Goal: Transaction & Acquisition: Purchase product/service

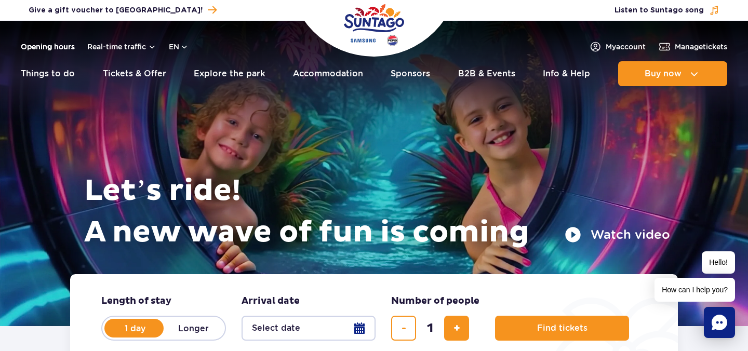
click at [61, 44] on link "Opening hours" at bounding box center [48, 47] width 54 height 10
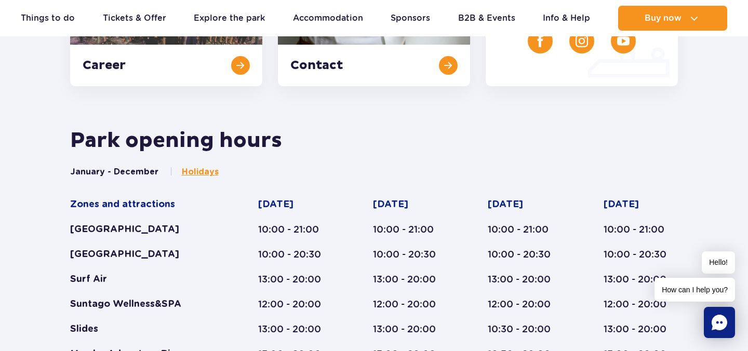
scroll to position [340, 0]
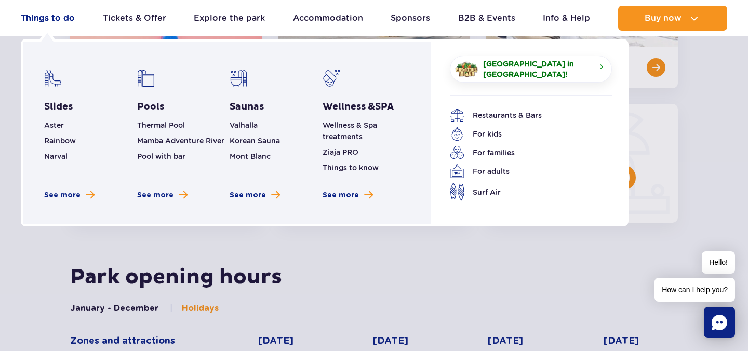
click at [60, 14] on link "Things to do" at bounding box center [48, 18] width 54 height 25
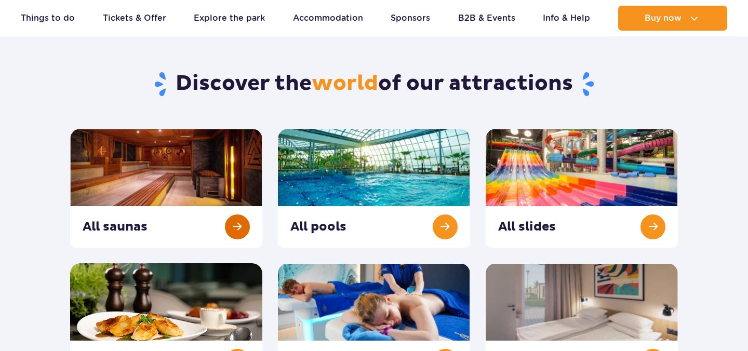
scroll to position [75, 0]
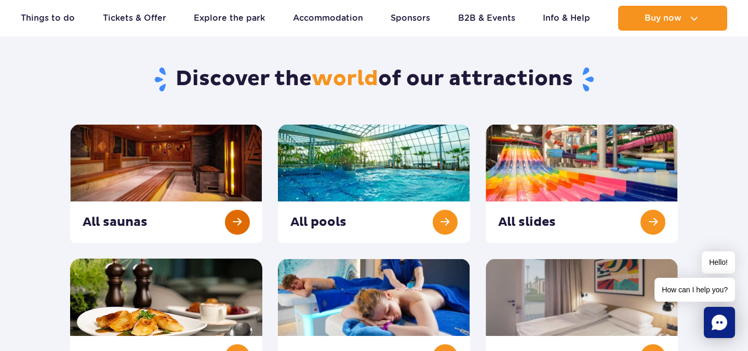
click at [196, 203] on link at bounding box center [166, 183] width 192 height 119
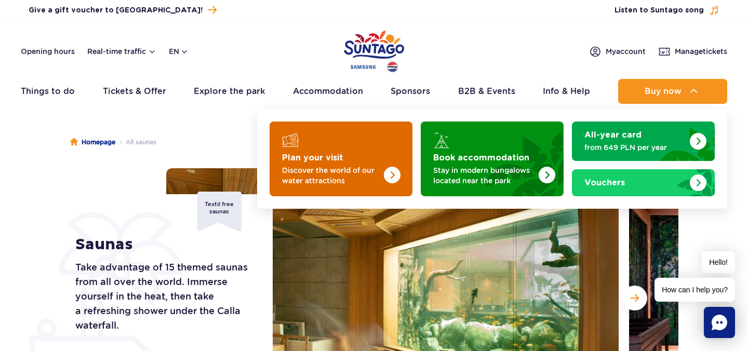
click at [351, 165] on p "Discover the world of our water attractions" at bounding box center [332, 175] width 101 height 21
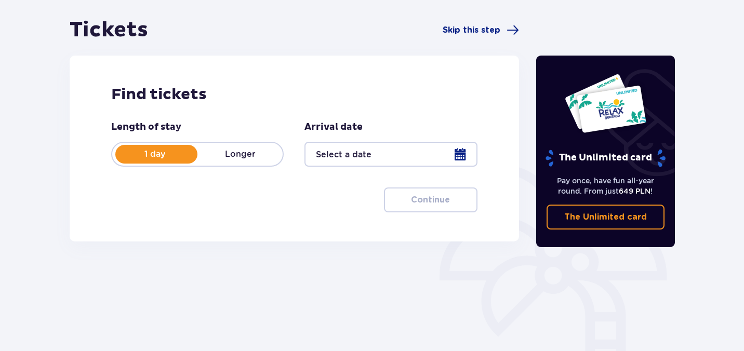
scroll to position [100, 0]
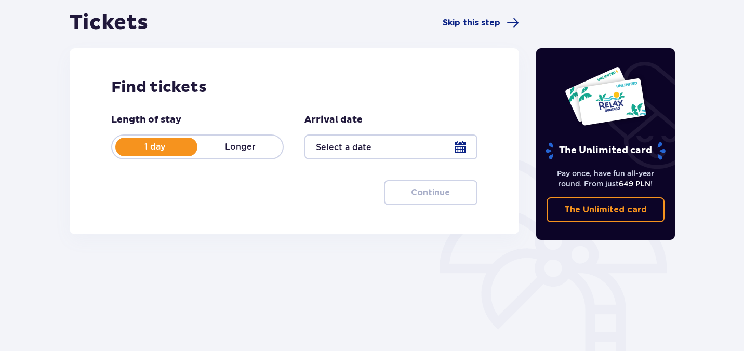
click at [463, 145] on div at bounding box center [390, 147] width 172 height 25
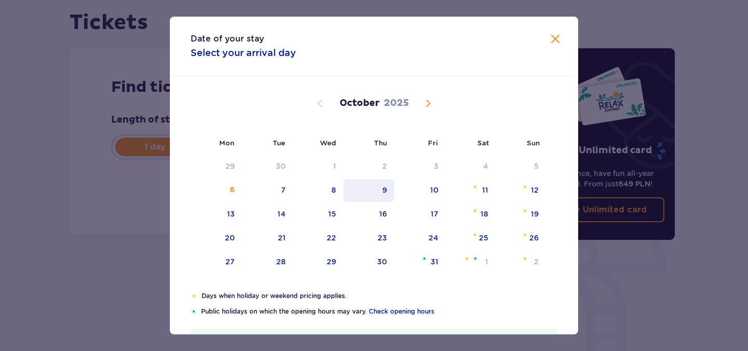
click at [381, 195] on div "9" at bounding box center [368, 190] width 51 height 23
type input "[DATE]"
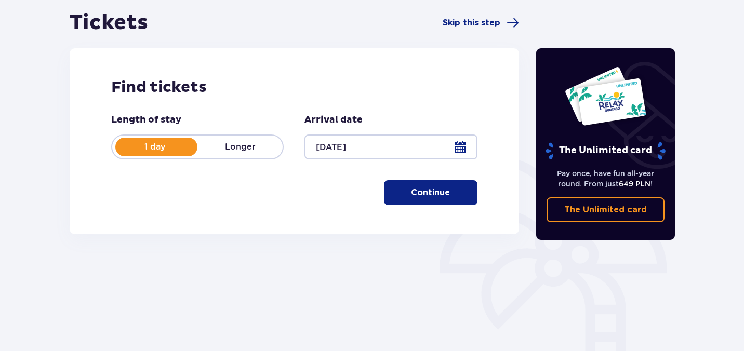
click at [422, 190] on p "Continue" at bounding box center [430, 192] width 39 height 11
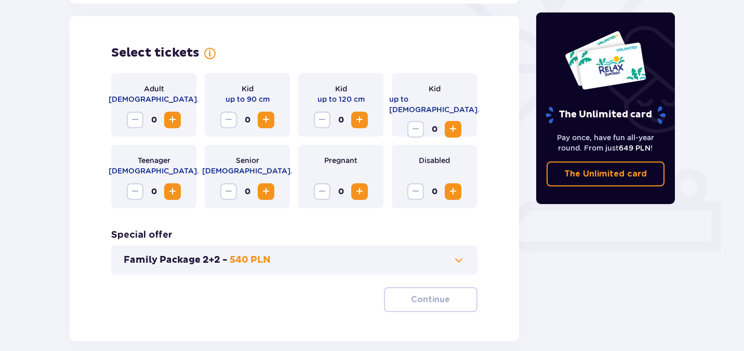
scroll to position [289, 0]
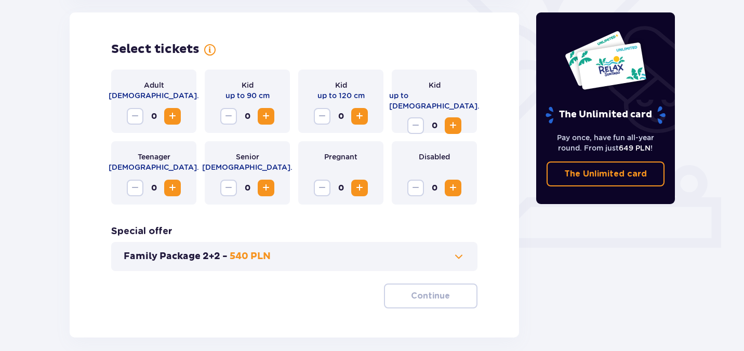
click at [170, 115] on span "Increase" at bounding box center [172, 116] width 12 height 12
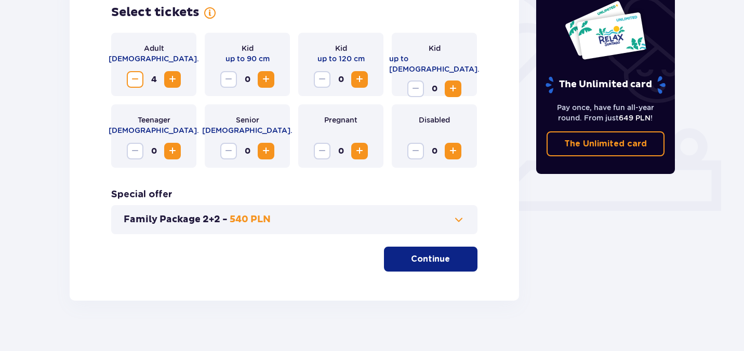
scroll to position [338, 0]
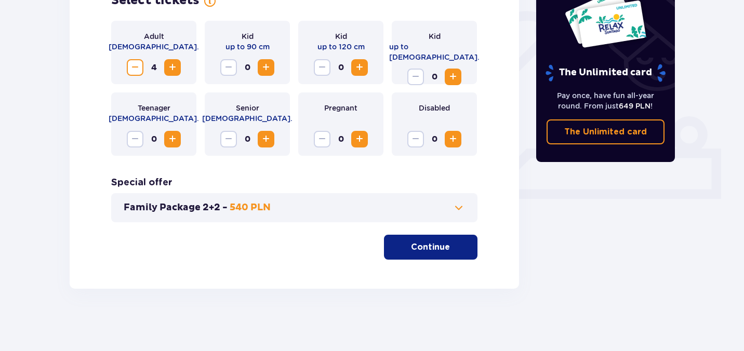
click at [432, 252] on p "Continue" at bounding box center [430, 247] width 39 height 11
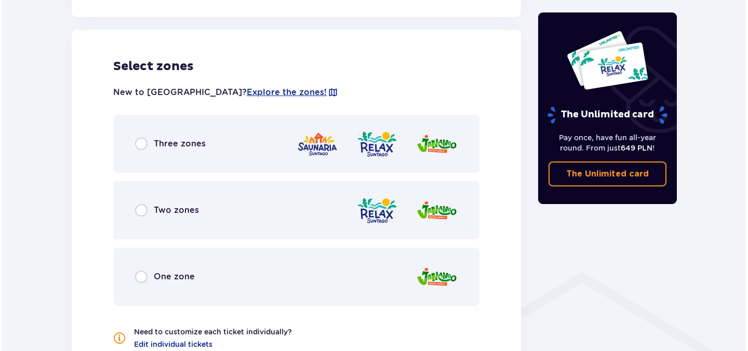
scroll to position [577, 0]
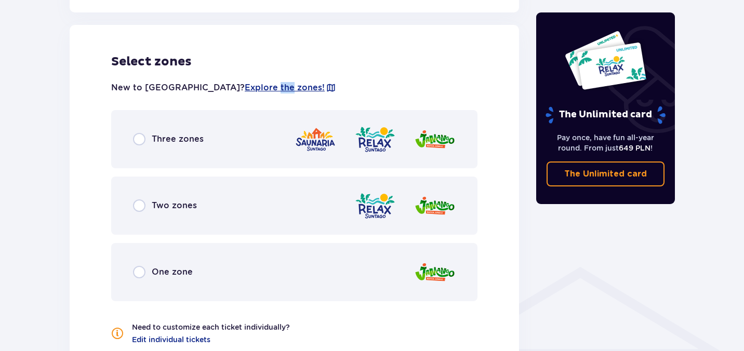
click at [245, 88] on span "Explore the zones!" at bounding box center [285, 87] width 80 height 11
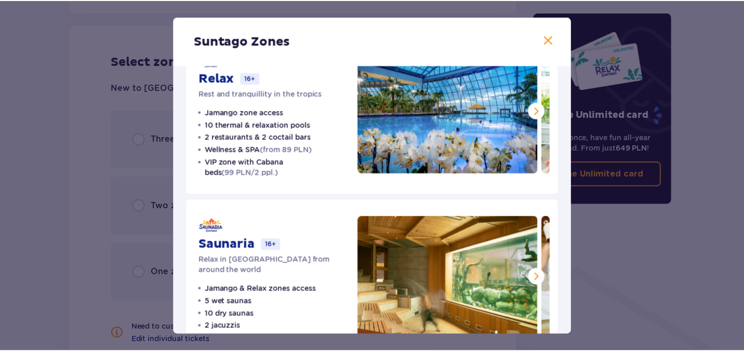
scroll to position [246, 0]
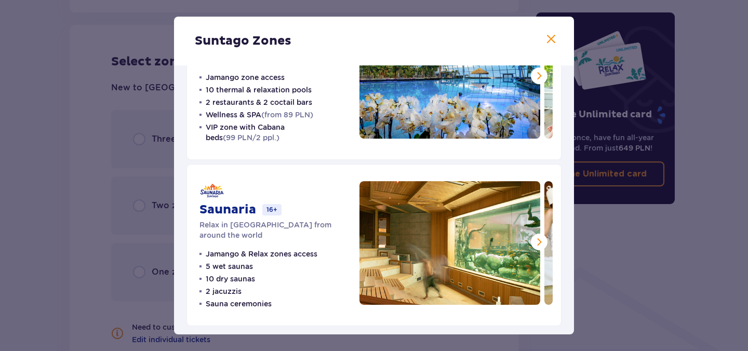
click at [546, 43] on span at bounding box center [551, 39] width 12 height 12
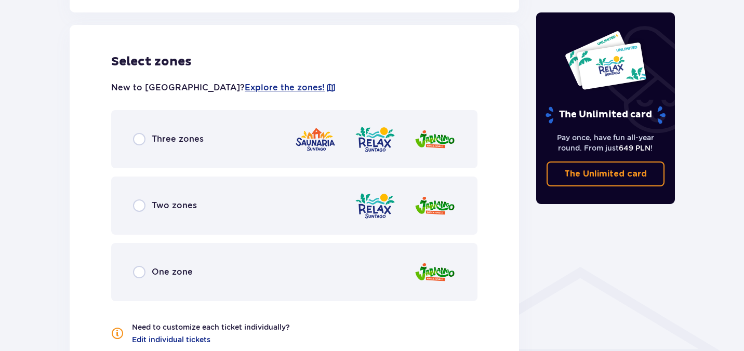
click at [141, 141] on input "radio" at bounding box center [139, 139] width 12 height 12
radio input "true"
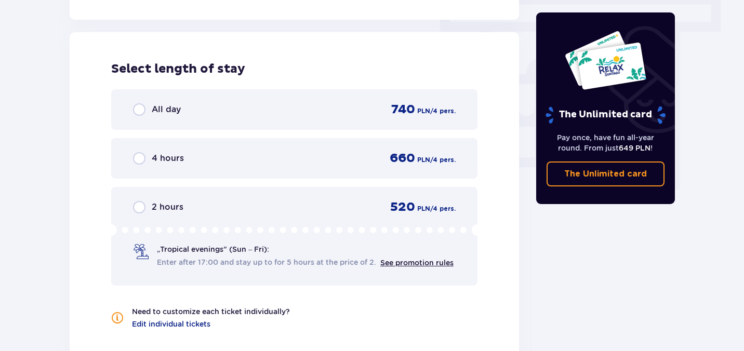
scroll to position [938, 0]
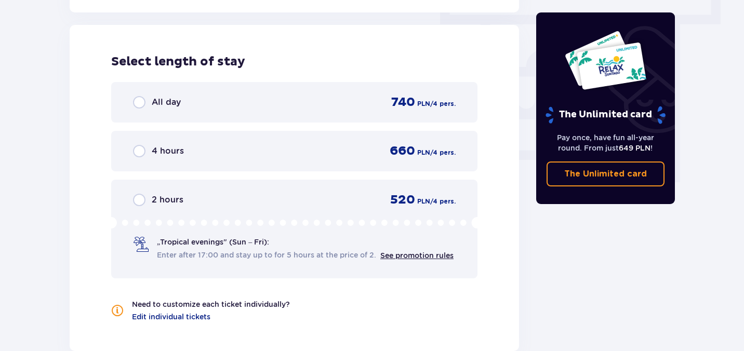
click at [141, 102] on input "radio" at bounding box center [139, 102] width 12 height 12
radio input "true"
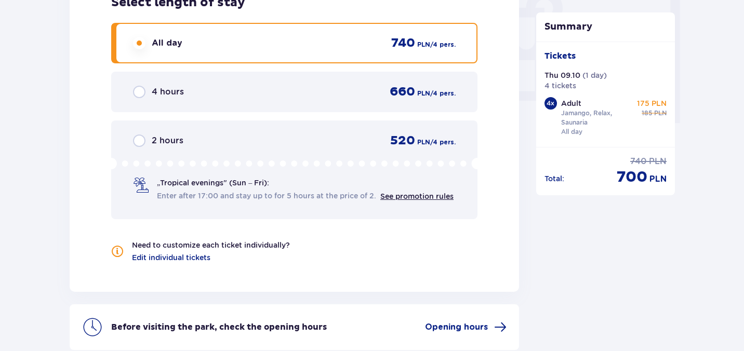
scroll to position [999, 0]
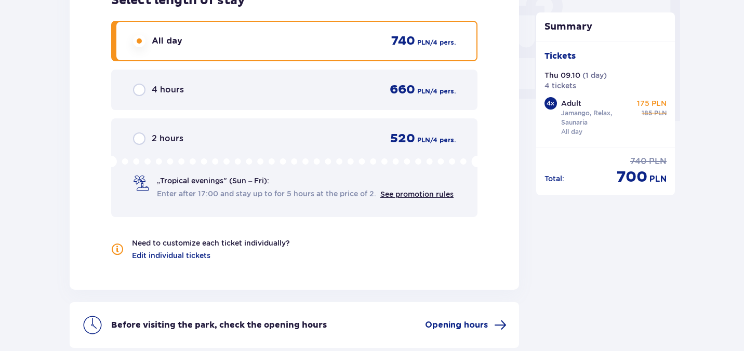
click at [139, 96] on input "radio" at bounding box center [139, 90] width 12 height 12
radio input "true"
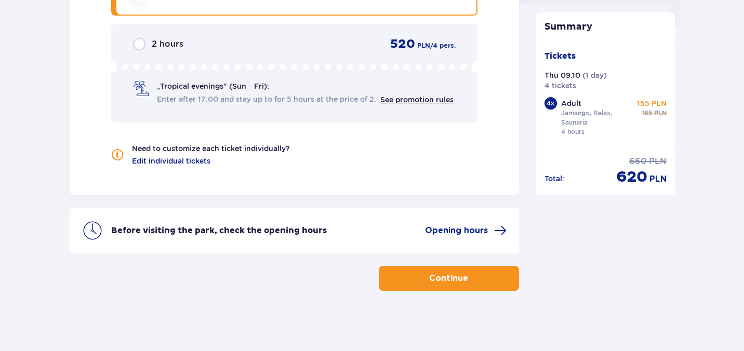
scroll to position [1096, 0]
